Goal: Book appointment/travel/reservation

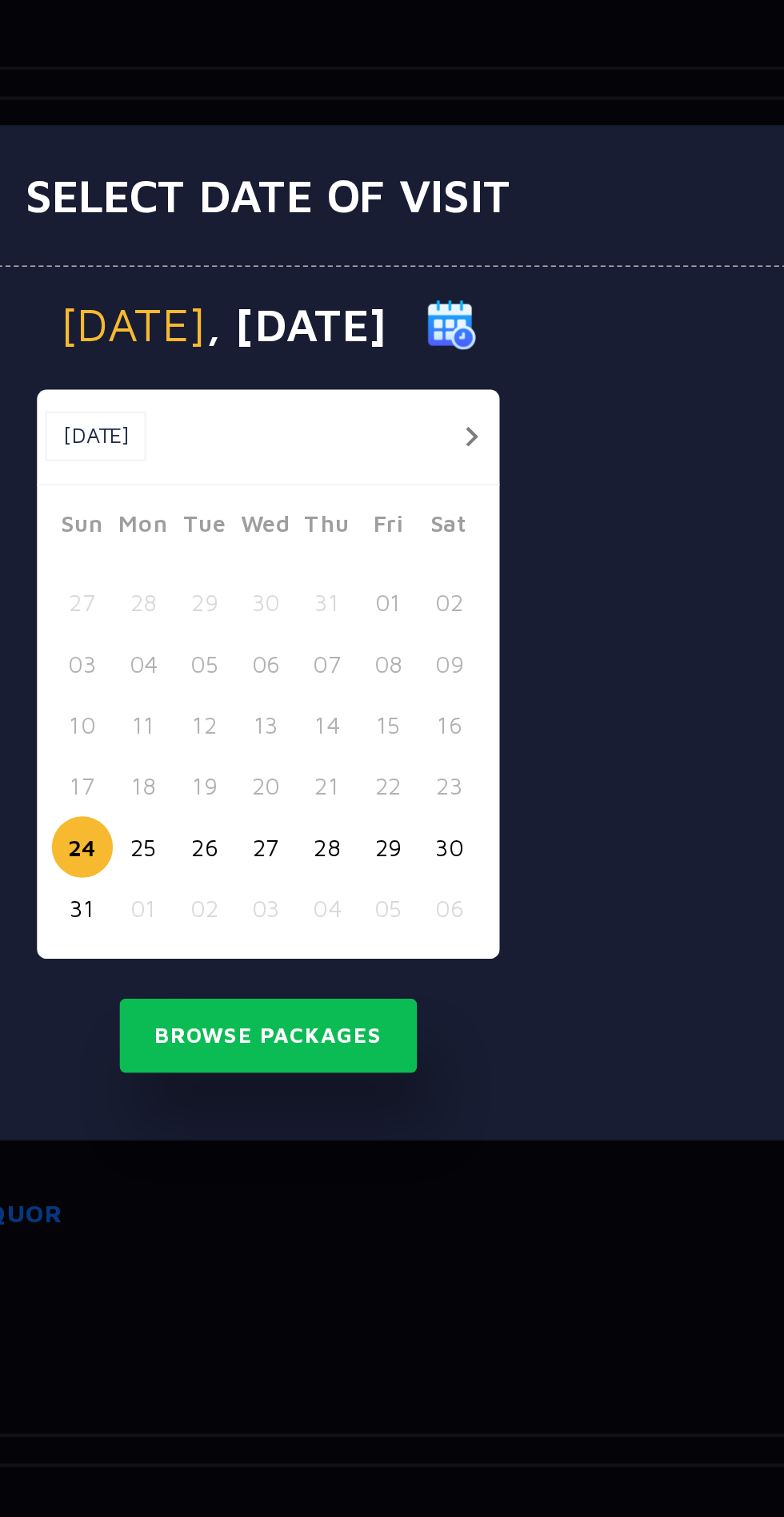
click at [490, 663] on button "button" at bounding box center [490, 664] width 20 height 20
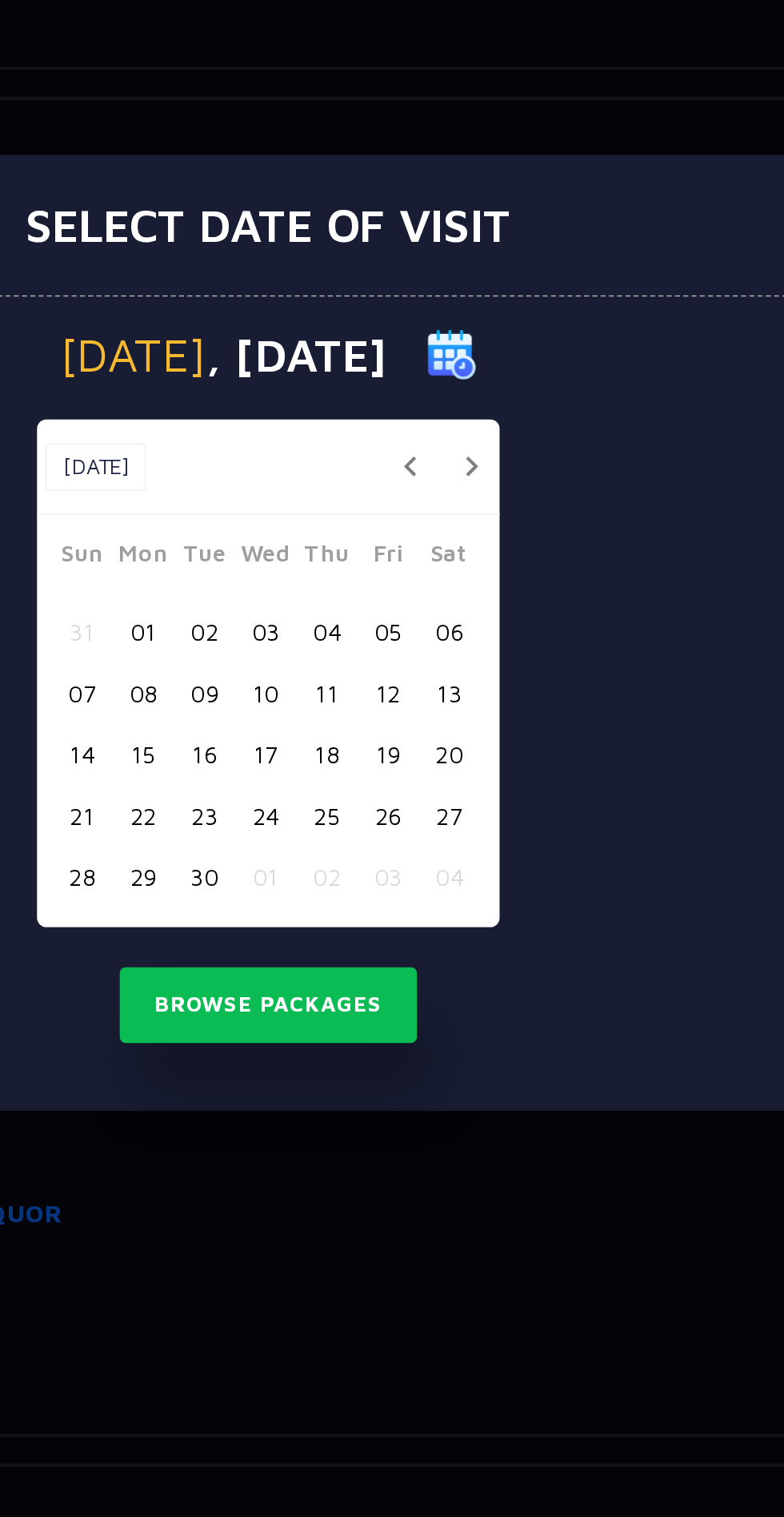
click at [461, 677] on button "button" at bounding box center [461, 677] width 20 height 20
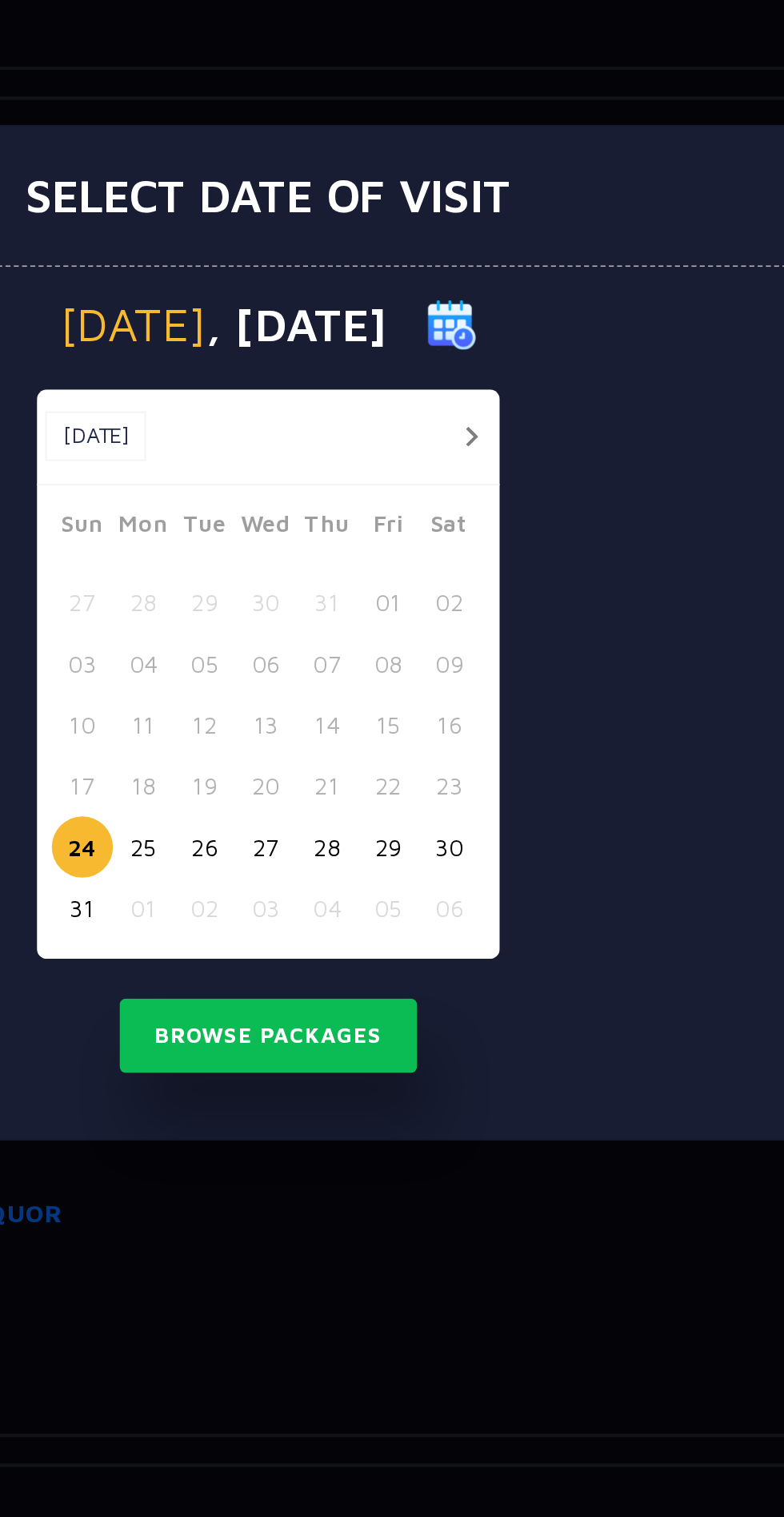
click at [362, 869] on button "26" at bounding box center [361, 862] width 30 height 30
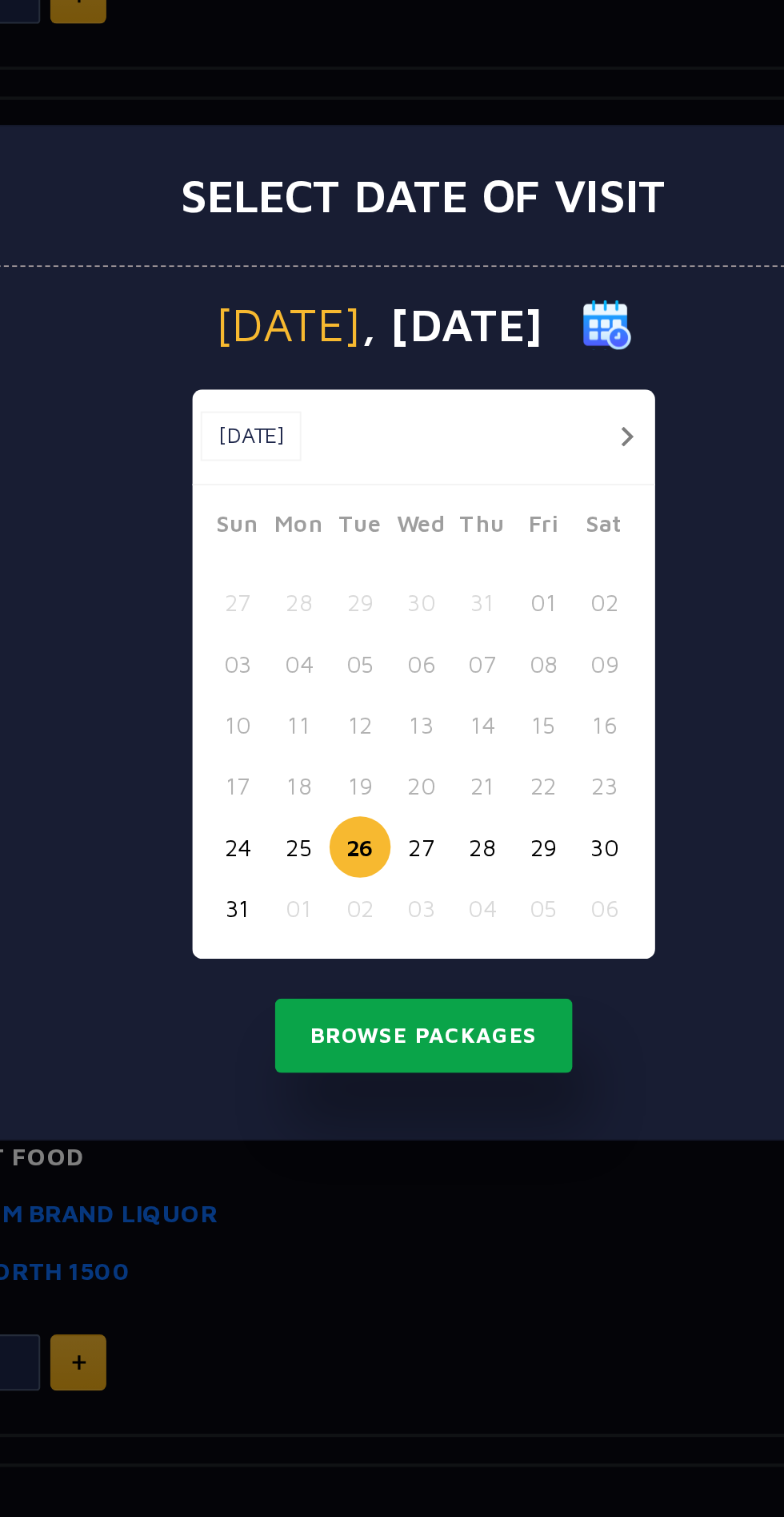
click at [422, 960] on button "Browse Packages" at bounding box center [392, 953] width 144 height 37
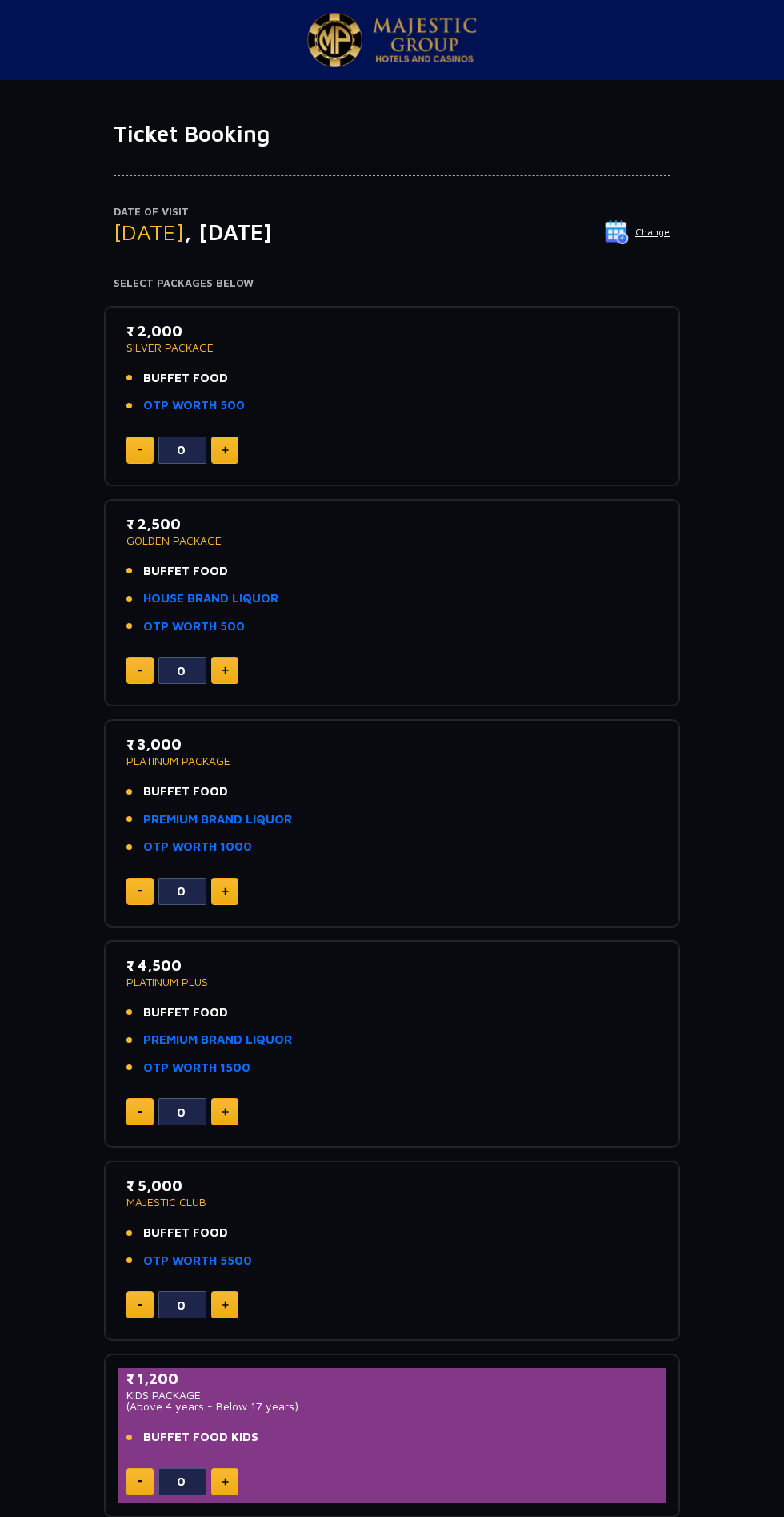
click at [618, 235] on img at bounding box center [617, 232] width 24 height 24
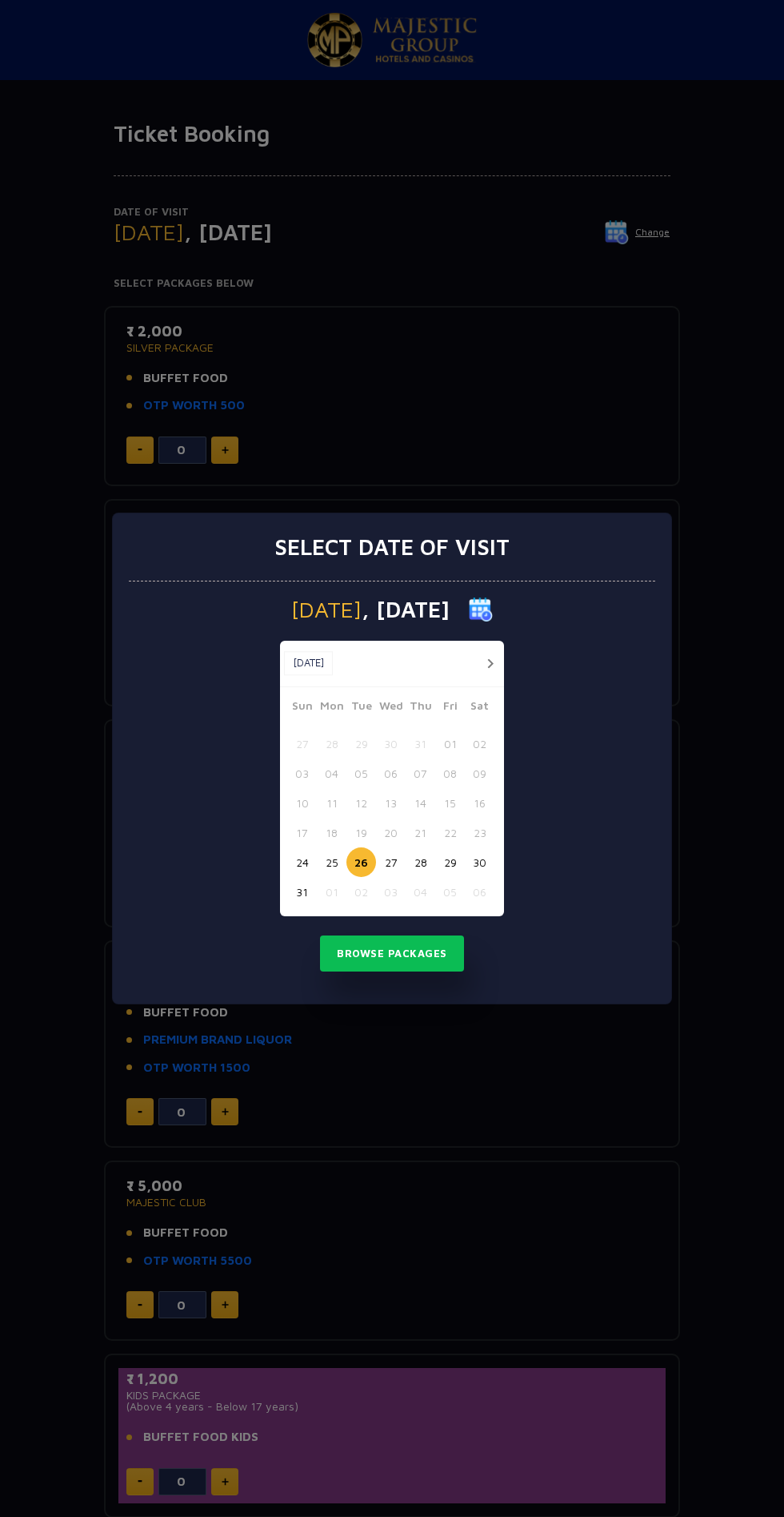
click at [389, 855] on button "27" at bounding box center [391, 862] width 30 height 30
click at [412, 961] on button "Browse Packages" at bounding box center [392, 953] width 144 height 37
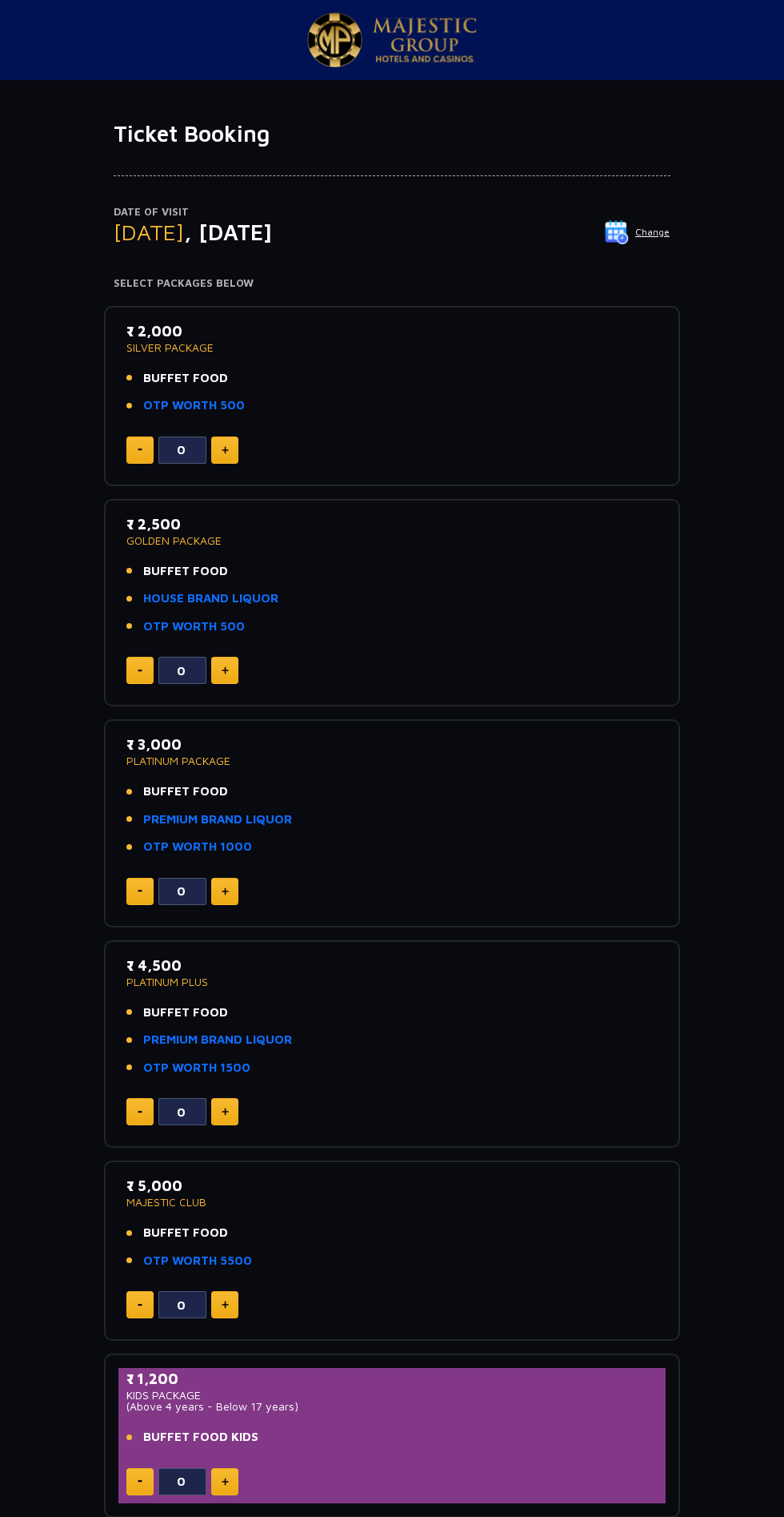
click at [590, 212] on p "Date of Visit" at bounding box center [392, 213] width 557 height 16
click at [610, 240] on img at bounding box center [617, 232] width 24 height 24
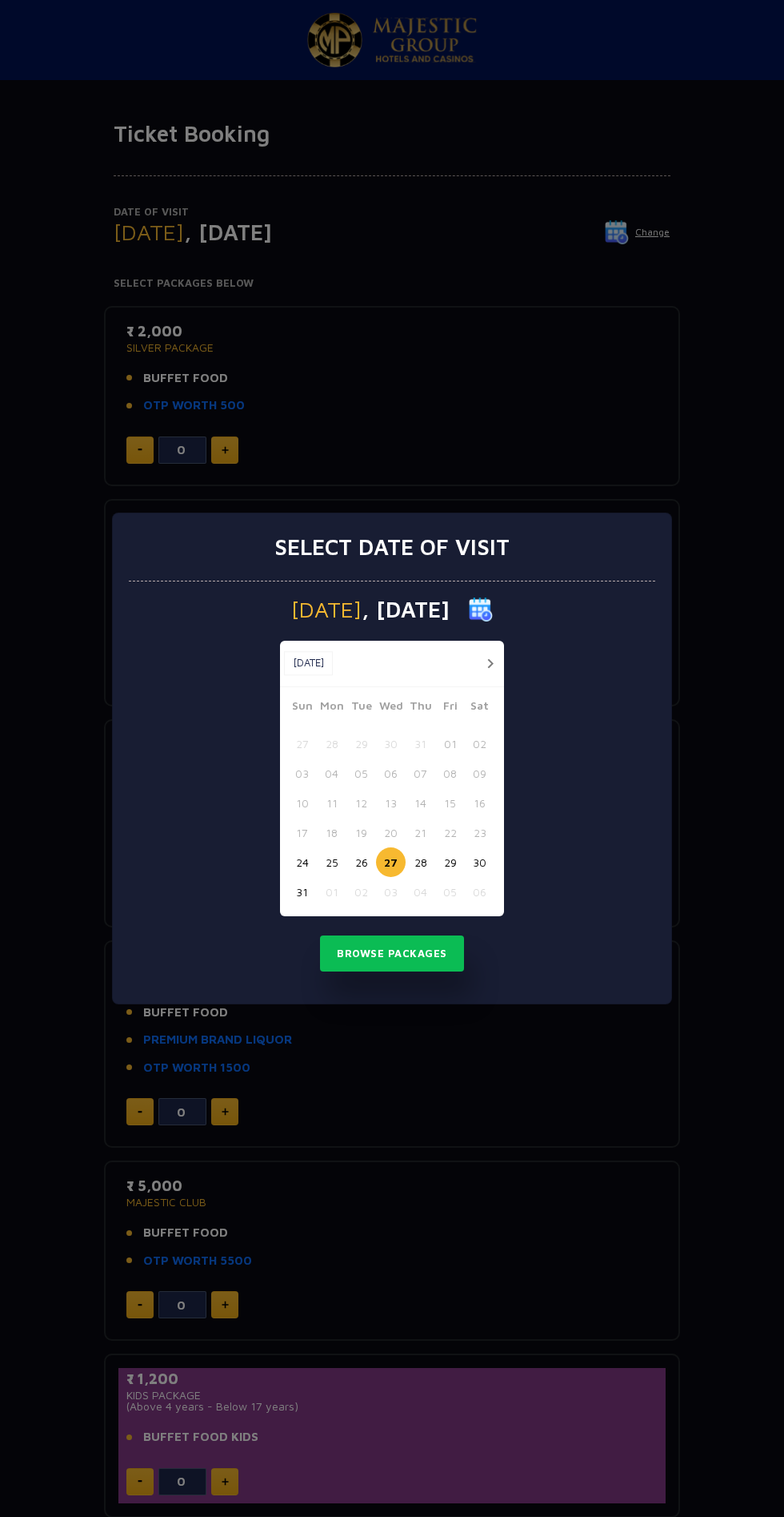
click at [450, 862] on button "29" at bounding box center [450, 862] width 30 height 30
click at [479, 892] on button "06" at bounding box center [480, 892] width 30 height 30
click at [482, 857] on button "30" at bounding box center [480, 862] width 30 height 30
click at [429, 948] on button "Browse Packages" at bounding box center [392, 953] width 144 height 37
